Goal: Task Accomplishment & Management: Use online tool/utility

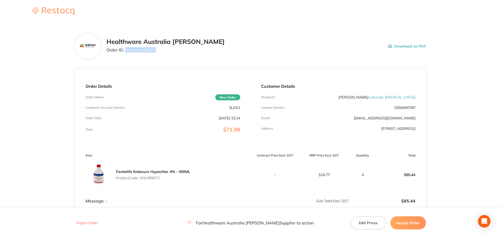
drag, startPoint x: 155, startPoint y: 53, endPoint x: 124, endPoint y: 53, distance: 30.6
click at [124, 53] on div "Healthware Australia [PERSON_NAME] Order ID: Restocq- 90801" at bounding box center [165, 46] width 118 height 16
copy p "Restocq- 90801"
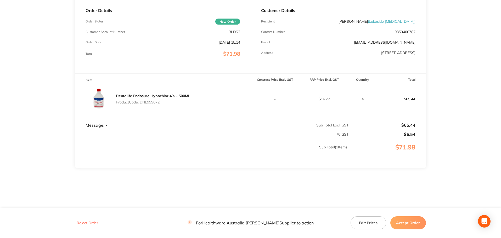
scroll to position [78, 0]
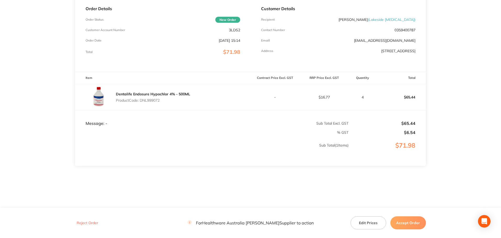
click at [154, 101] on p "Product Code: DNL999072" at bounding box center [153, 100] width 74 height 4
copy p "DNL999072"
click at [410, 223] on button "Accept Order" at bounding box center [408, 223] width 36 height 13
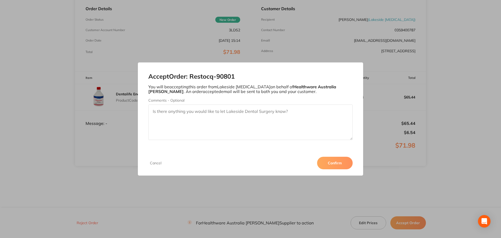
click at [335, 163] on button "Confirm" at bounding box center [335, 163] width 36 height 13
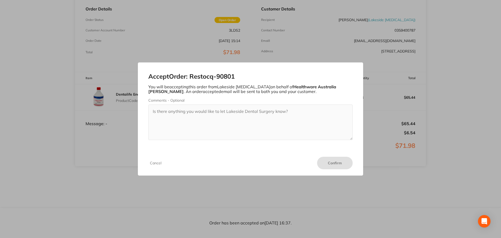
scroll to position [77, 0]
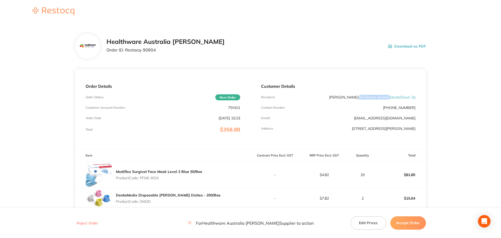
drag, startPoint x: 388, startPoint y: 98, endPoint x: 359, endPoint y: 98, distance: 28.3
click at [359, 98] on span "( St Helens Dental (DentalTown 2) )" at bounding box center [386, 97] width 57 height 5
drag, startPoint x: 154, startPoint y: 52, endPoint x: 125, endPoint y: 54, distance: 28.9
click at [125, 54] on div "Healthware Australia [PERSON_NAME] Order ID: Restocq- 90804" at bounding box center [165, 46] width 118 height 16
copy p "Restocq- 90804"
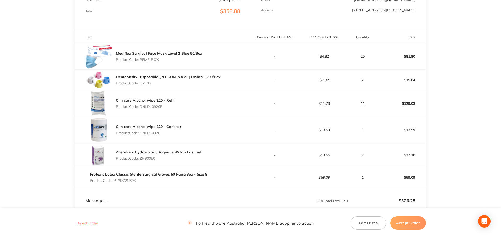
scroll to position [117, 0]
drag, startPoint x: 161, startPoint y: 60, endPoint x: 141, endPoint y: 61, distance: 19.9
click at [141, 61] on p "Product Code: PFME-BOX" at bounding box center [159, 61] width 86 height 4
copy p "PFME-BOX"
click at [145, 83] on p "Product Code: DMDD" at bounding box center [168, 84] width 105 height 4
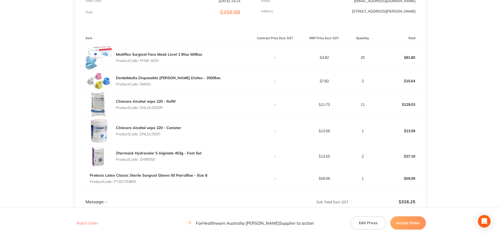
click at [145, 83] on p "Product Code: DMDD" at bounding box center [168, 84] width 105 height 4
copy p "DMDD"
click at [153, 107] on p "Product Code: DNLDL0920R" at bounding box center [146, 108] width 60 height 4
copy p "DNLDL0920R"
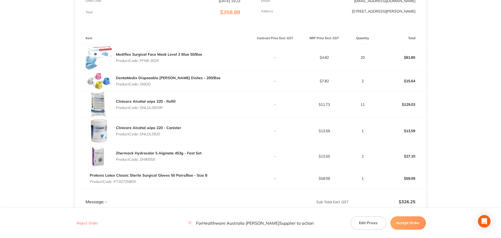
click at [152, 133] on p "Product Code: DNLDL0920" at bounding box center [148, 134] width 65 height 4
copy p "DNLDL0920"
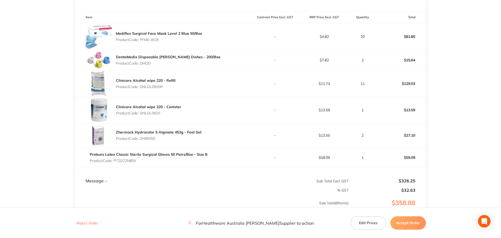
scroll to position [170, 0]
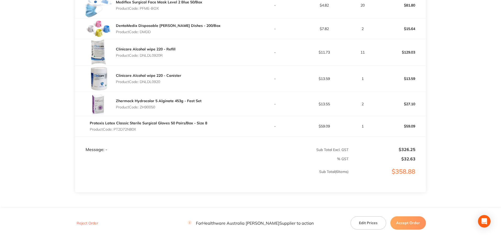
click at [151, 109] on p "Product Code: ZH90050" at bounding box center [159, 107] width 86 height 4
copy p "ZH90050"
click at [134, 130] on p "Product Code: PT2D72N80X" at bounding box center [148, 129] width 117 height 4
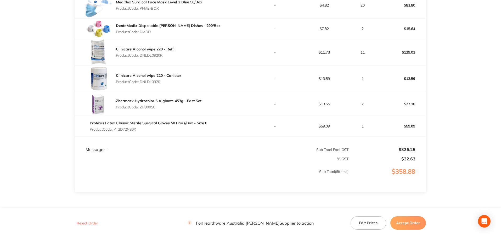
copy p "PT2D72N80X"
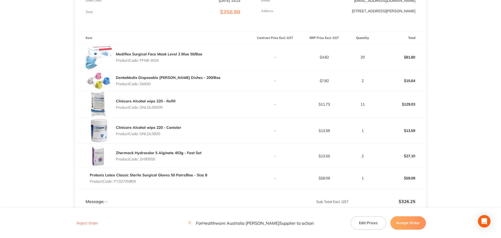
scroll to position [117, 0]
click at [412, 225] on button "Accept Order" at bounding box center [408, 223] width 36 height 13
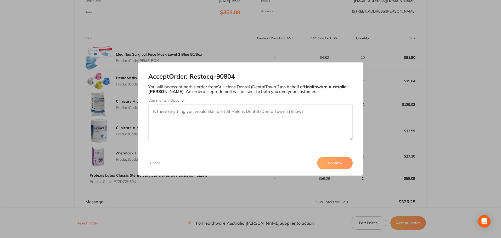
click at [331, 167] on button "Confirm" at bounding box center [335, 163] width 36 height 13
